Goal: Information Seeking & Learning: Check status

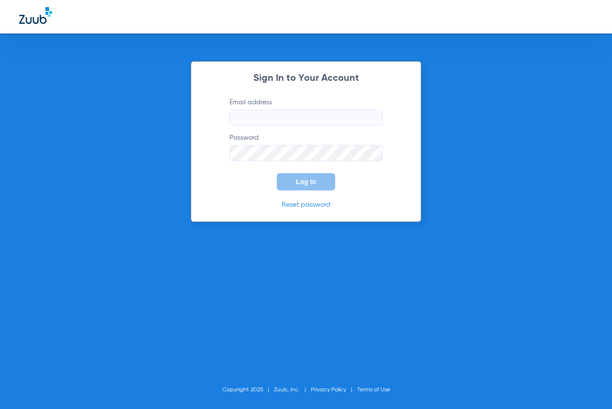
type input "[EMAIL_ADDRESS][DOMAIN_NAME]"
click at [305, 179] on span "Log In" at bounding box center [306, 182] width 20 height 8
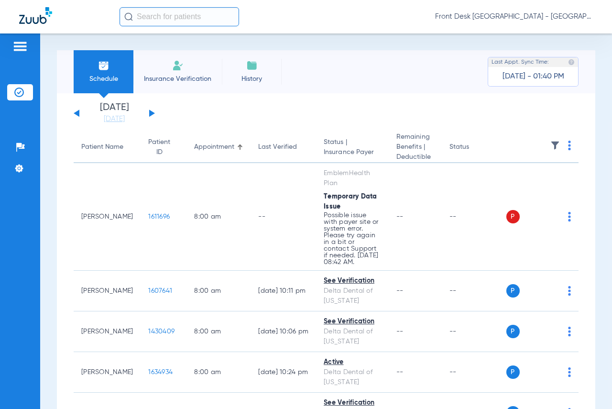
click at [152, 112] on button at bounding box center [152, 112] width 6 height 7
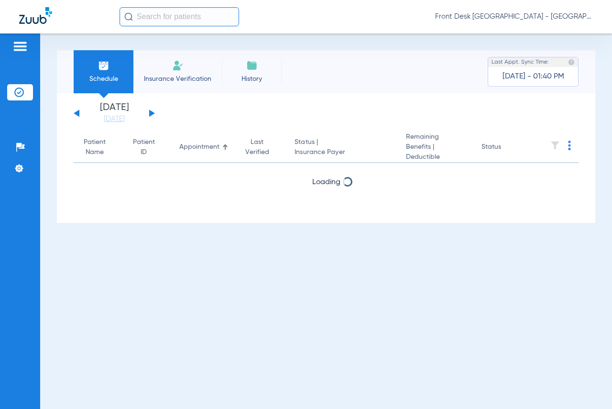
click at [152, 112] on button at bounding box center [152, 112] width 6 height 7
click at [151, 111] on button at bounding box center [152, 112] width 6 height 7
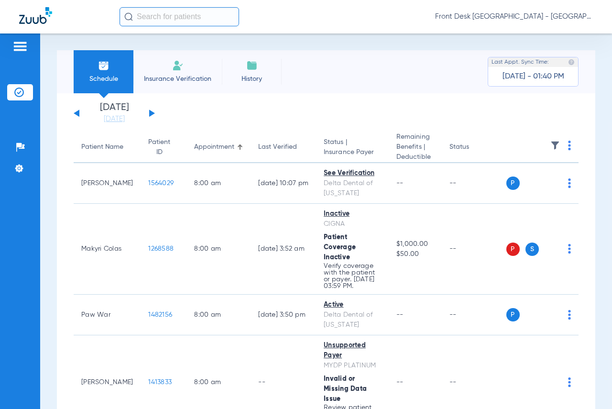
click at [541, 145] on th at bounding box center [542, 147] width 73 height 31
click at [550, 145] on img at bounding box center [555, 145] width 10 height 10
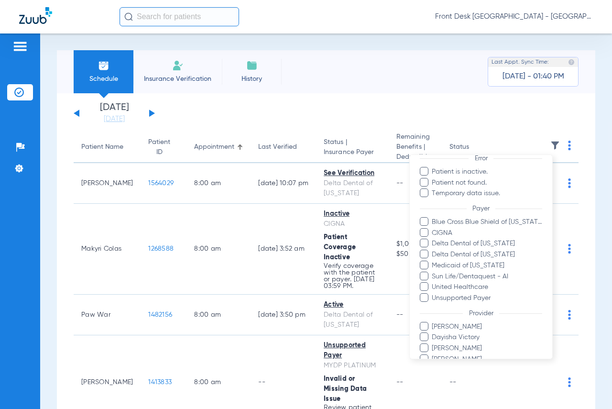
scroll to position [133, 0]
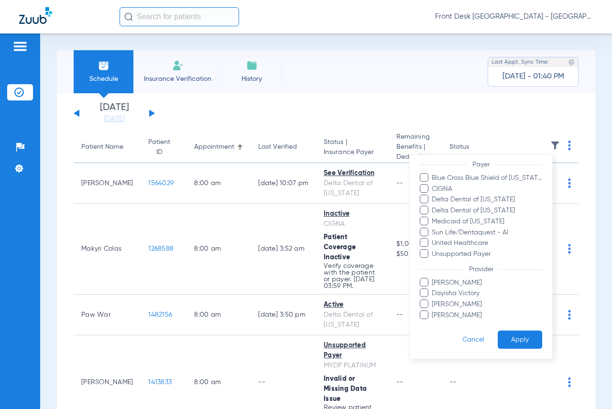
click at [463, 316] on span "[PERSON_NAME]" at bounding box center [486, 315] width 111 height 10
click at [433, 321] on input "[PERSON_NAME]" at bounding box center [433, 321] width 0 height 0
click at [512, 333] on button "Apply" at bounding box center [519, 339] width 44 height 19
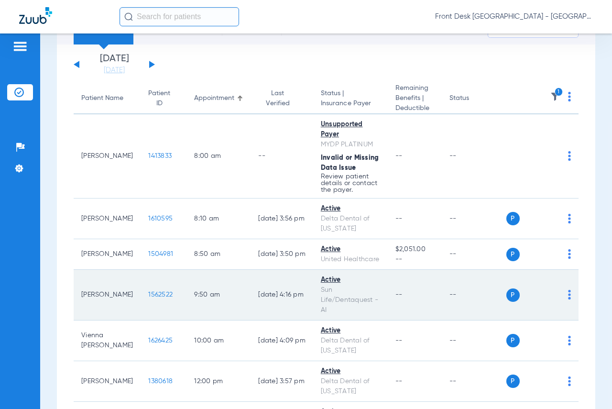
scroll to position [96, 0]
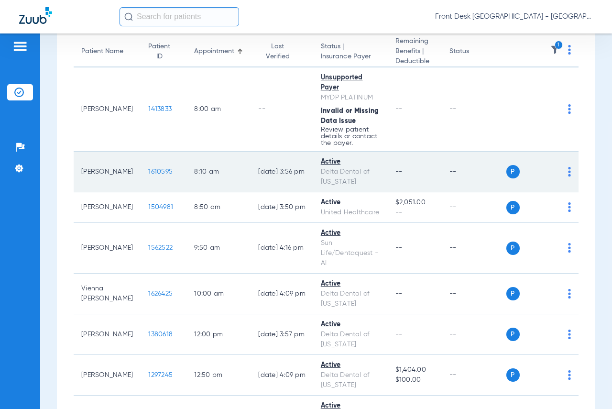
drag, startPoint x: 126, startPoint y: 161, endPoint x: 132, endPoint y: 162, distance: 6.3
click at [140, 161] on td "1610595" at bounding box center [163, 171] width 46 height 41
click at [140, 165] on td "1610595" at bounding box center [163, 171] width 46 height 41
click at [148, 171] on span "1610595" at bounding box center [160, 171] width 24 height 7
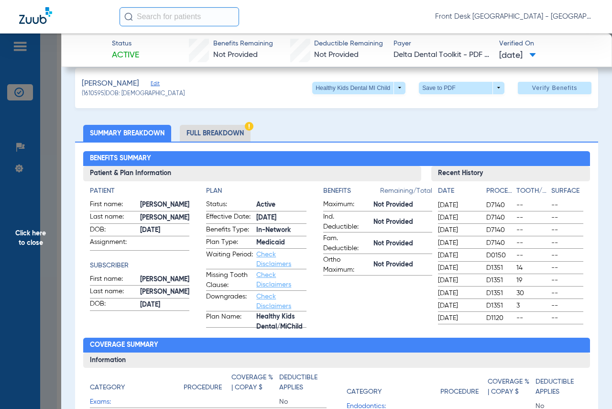
scroll to position [0, 0]
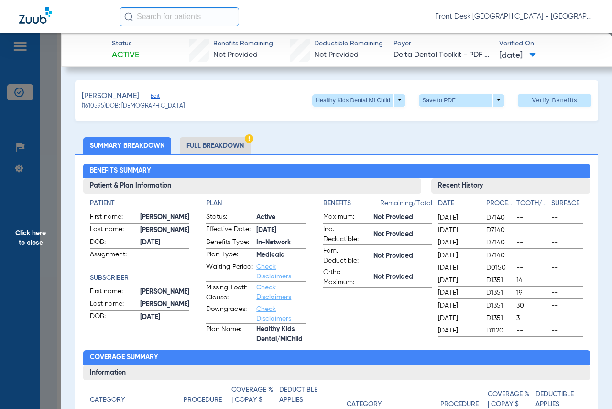
click at [58, 242] on span "Click here to close" at bounding box center [30, 237] width 61 height 409
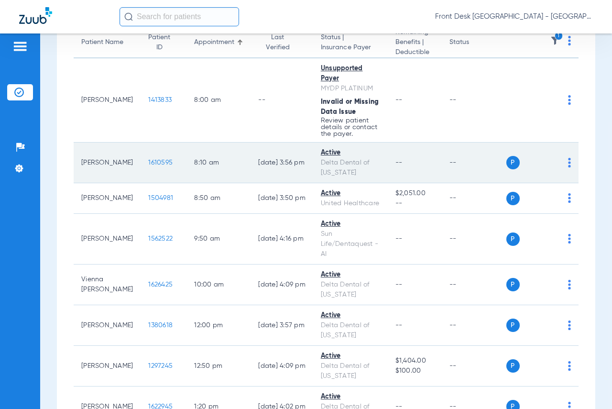
scroll to position [41, 0]
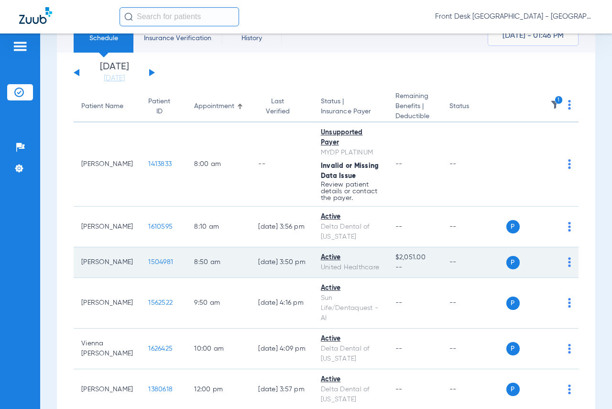
click at [148, 262] on span "1504981" at bounding box center [160, 261] width 25 height 7
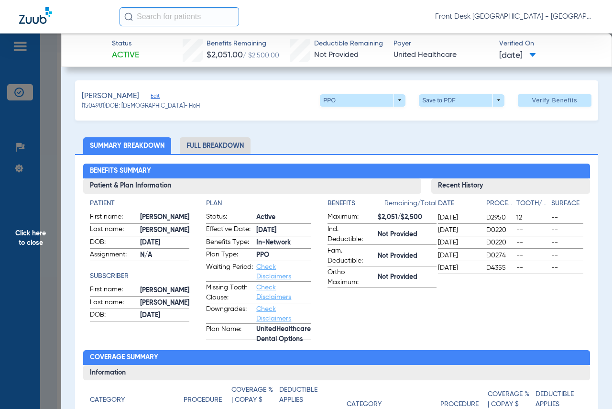
click at [43, 237] on span "Click here to close" at bounding box center [30, 237] width 61 height 409
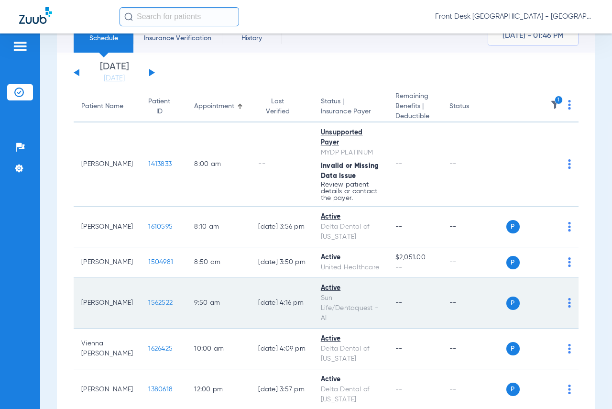
click at [148, 303] on span "1562522" at bounding box center [160, 302] width 24 height 7
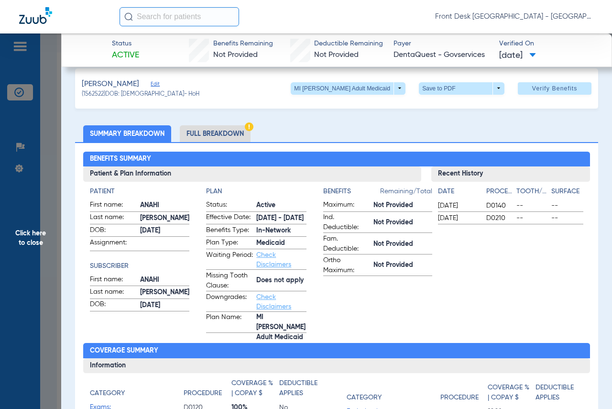
scroll to position [0, 0]
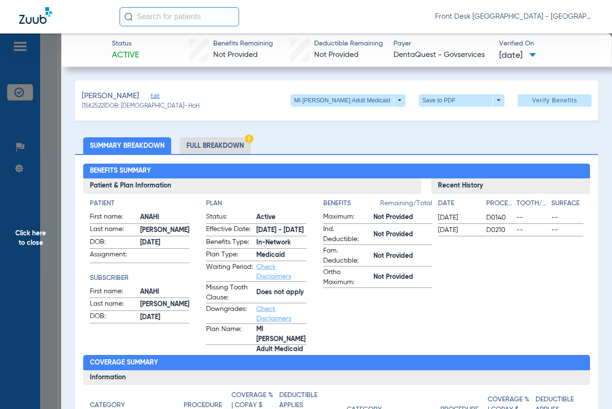
click at [38, 241] on span "Click here to close" at bounding box center [30, 237] width 61 height 409
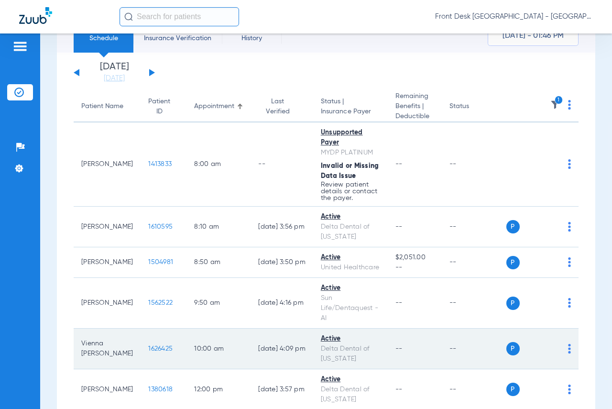
click at [148, 348] on span "1626425" at bounding box center [160, 348] width 24 height 7
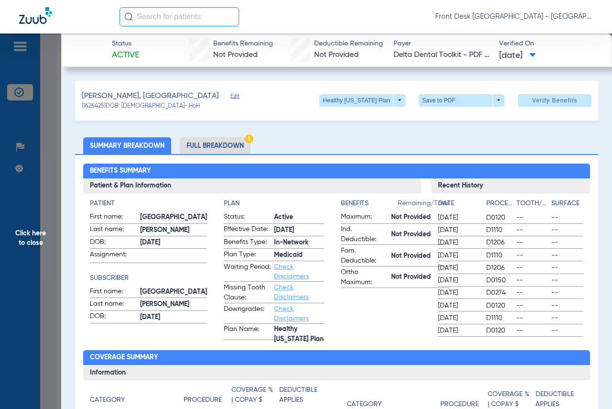
drag, startPoint x: 461, startPoint y: 218, endPoint x: 510, endPoint y: 260, distance: 65.1
click at [510, 260] on div "Date Procedure Tooth/Quad Surface [DATE] D0120 -- -- [DATE] D1110 -- -- [DATE] …" at bounding box center [510, 267] width 145 height 138
click at [492, 218] on span "D0120" at bounding box center [499, 218] width 27 height 10
drag, startPoint x: 481, startPoint y: 215, endPoint x: 510, endPoint y: 229, distance: 32.3
click at [510, 229] on div "Date Procedure Tooth/Quad Surface [DATE] D0120 -- -- [DATE] D1110 -- -- [DATE] …" at bounding box center [510, 267] width 145 height 138
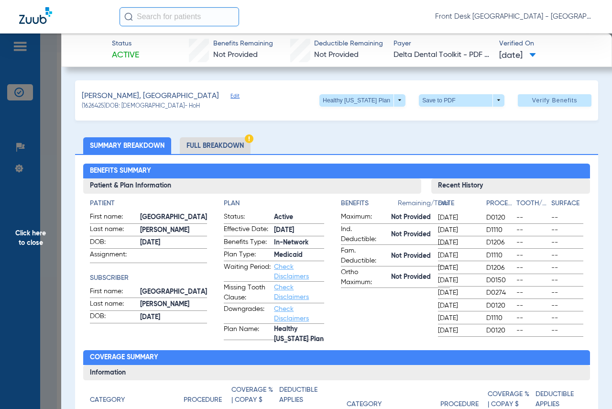
click at [501, 219] on span "D0120" at bounding box center [499, 218] width 27 height 10
click at [516, 232] on span "--" at bounding box center [532, 230] width 32 height 10
click at [498, 280] on span "D0150" at bounding box center [499, 280] width 27 height 10
drag, startPoint x: 504, startPoint y: 280, endPoint x: 480, endPoint y: 284, distance: 24.8
click at [480, 284] on div "[DATE] D0150 -- --" at bounding box center [510, 280] width 145 height 12
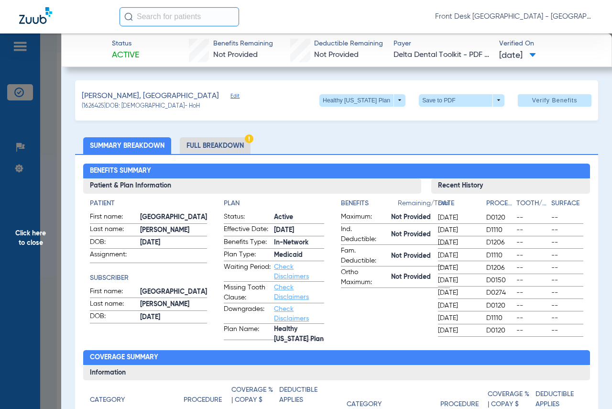
click at [585, 137] on ul "Summary Breakdown Full Breakdown" at bounding box center [336, 145] width 523 height 17
